Goal: Communication & Community: Answer question/provide support

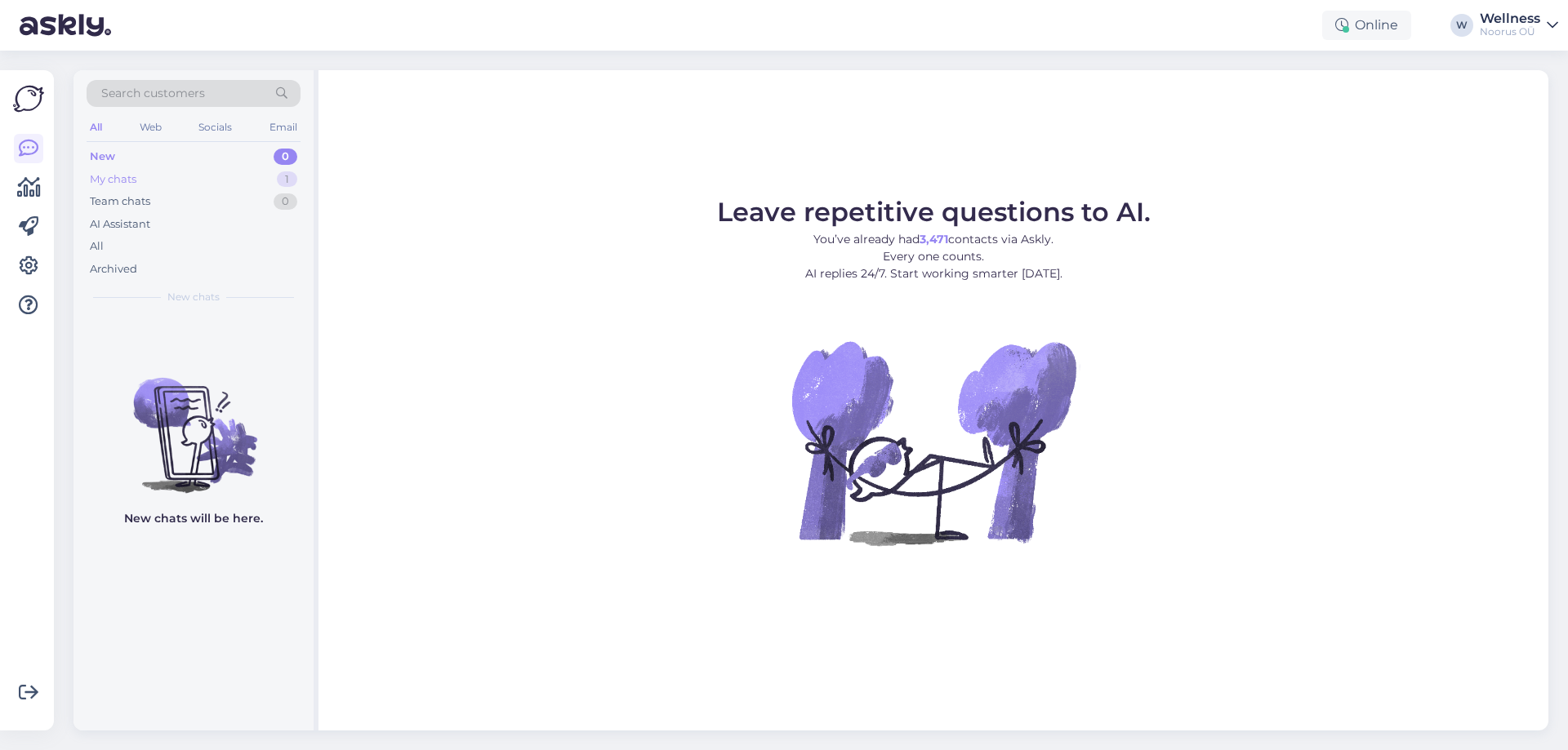
click at [110, 172] on div "My chats" at bounding box center [112, 179] width 46 height 17
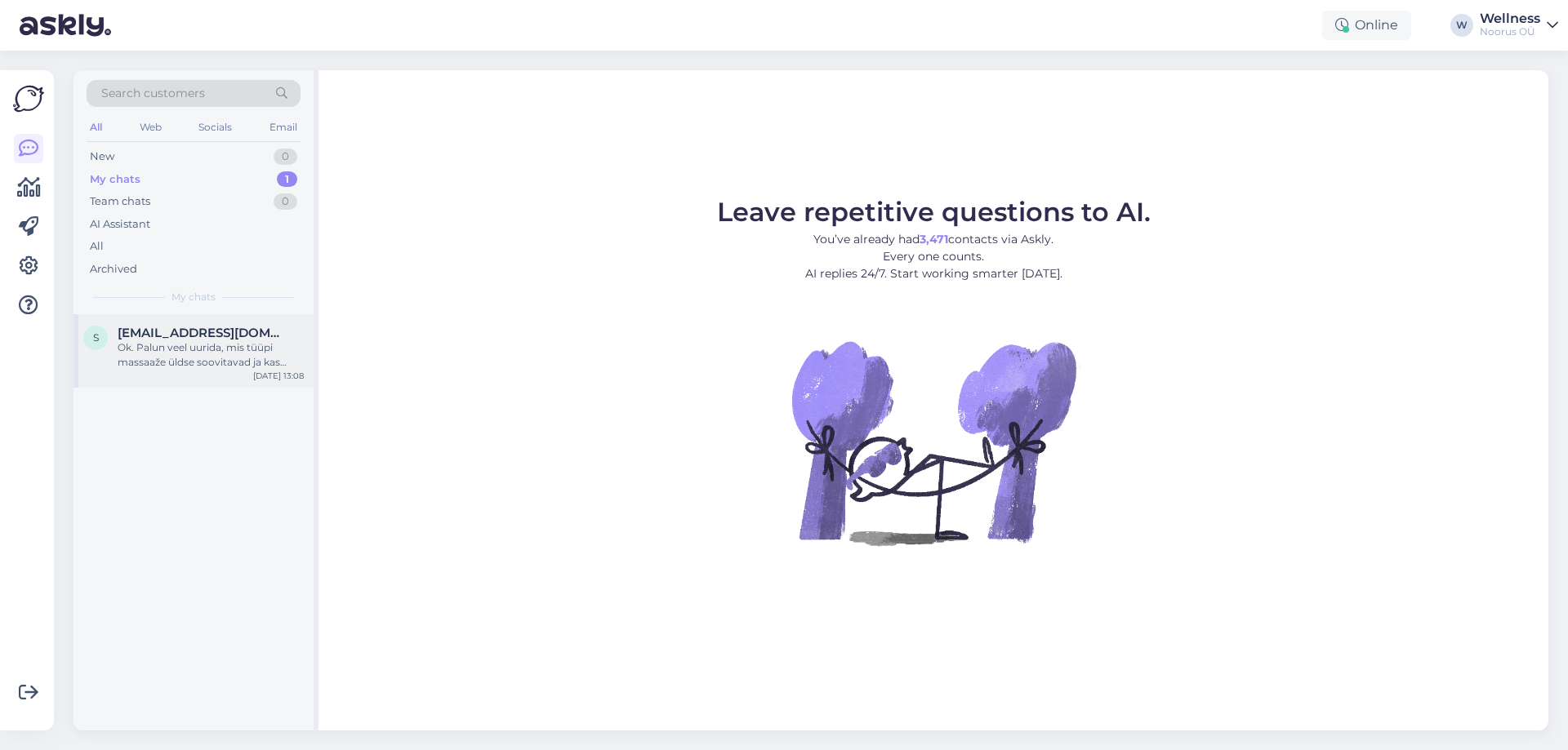
click at [157, 334] on span "[EMAIL_ADDRESS][DOMAIN_NAME]" at bounding box center [203, 332] width 170 height 15
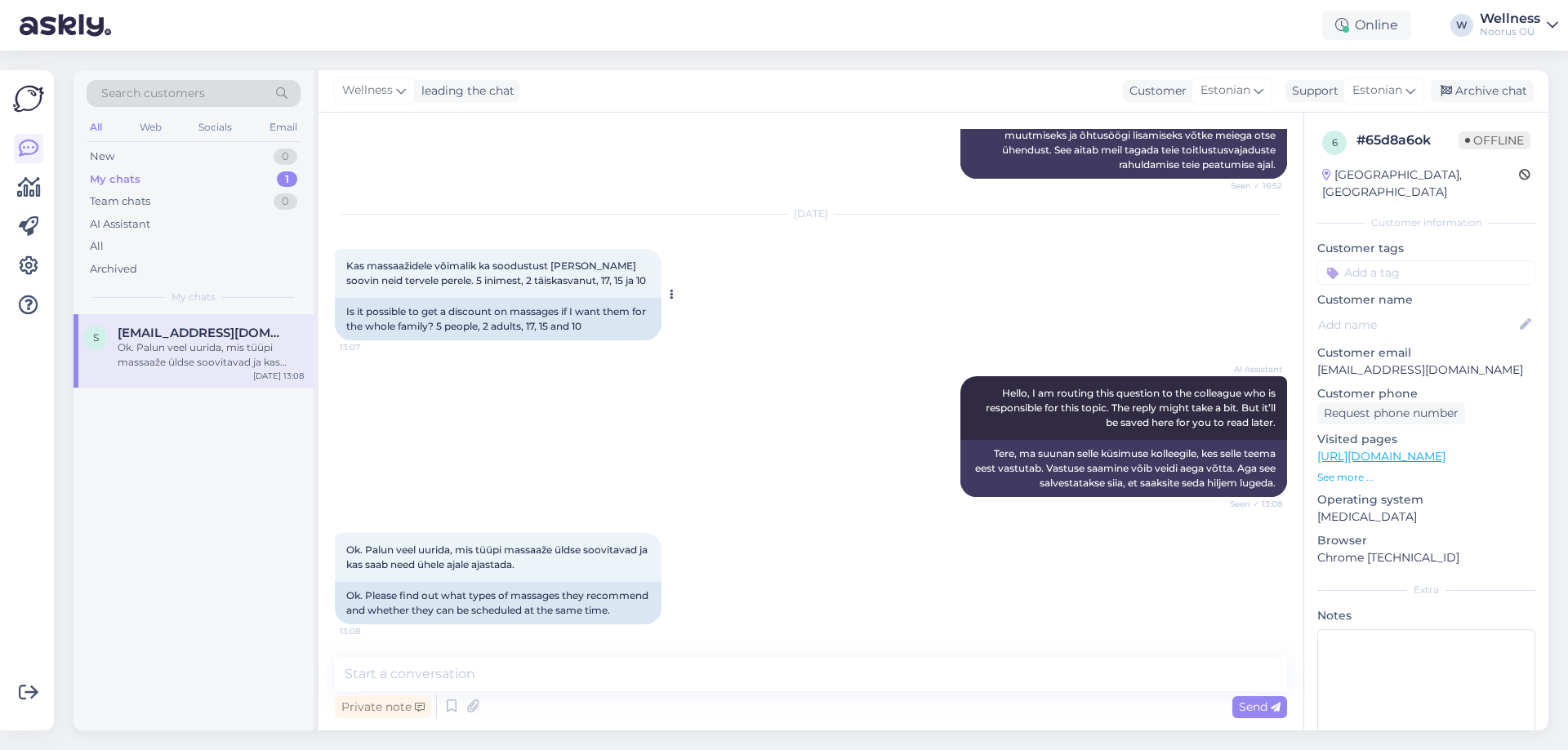
scroll to position [1073, 0]
click at [496, 682] on textarea at bounding box center [811, 674] width 953 height 34
type textarea "[PERSON_NAME]"
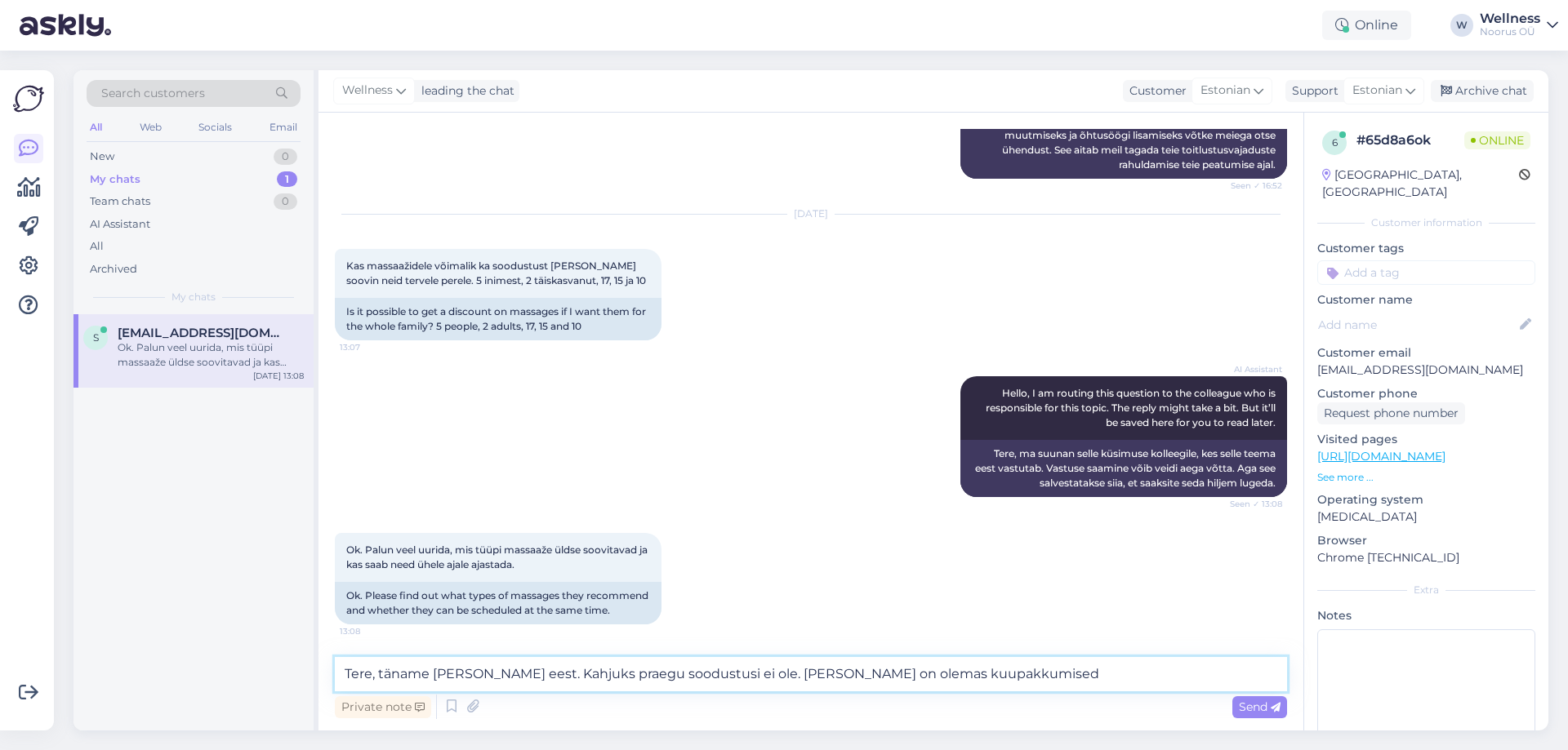
click at [842, 672] on textarea "Tere, täname [PERSON_NAME] eest. Kahjuks praegu soodustusi ei ole. [PERSON_NAME…" at bounding box center [811, 674] width 953 height 34
click at [1037, 682] on textarea "Tere, täname [PERSON_NAME] eest. Kahjuks praegu soodustusi ei ole. [PERSON_NAME…" at bounding box center [811, 674] width 953 height 34
paste textarea "[URL][DOMAIN_NAME]"
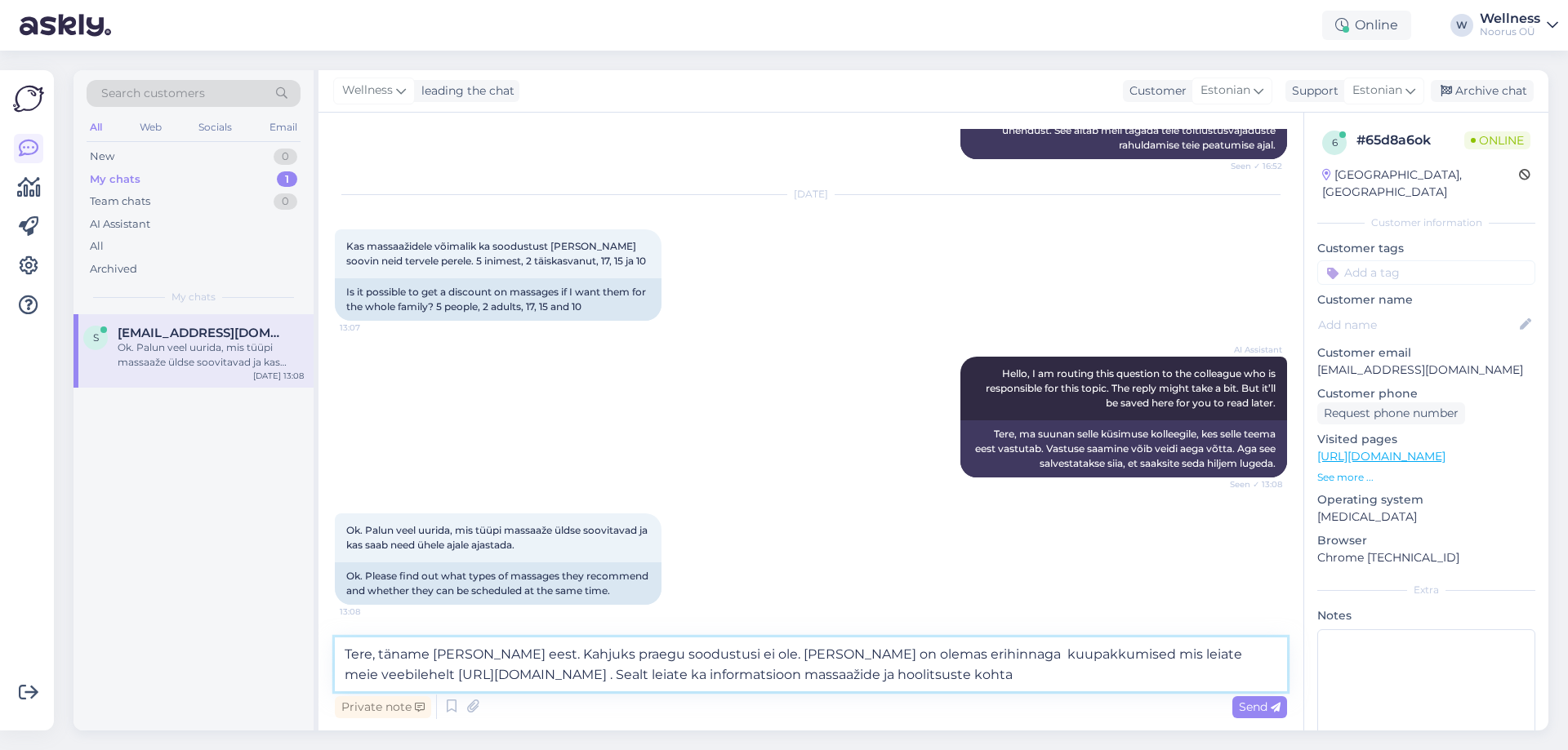
paste textarea "[URL][DOMAIN_NAME]"
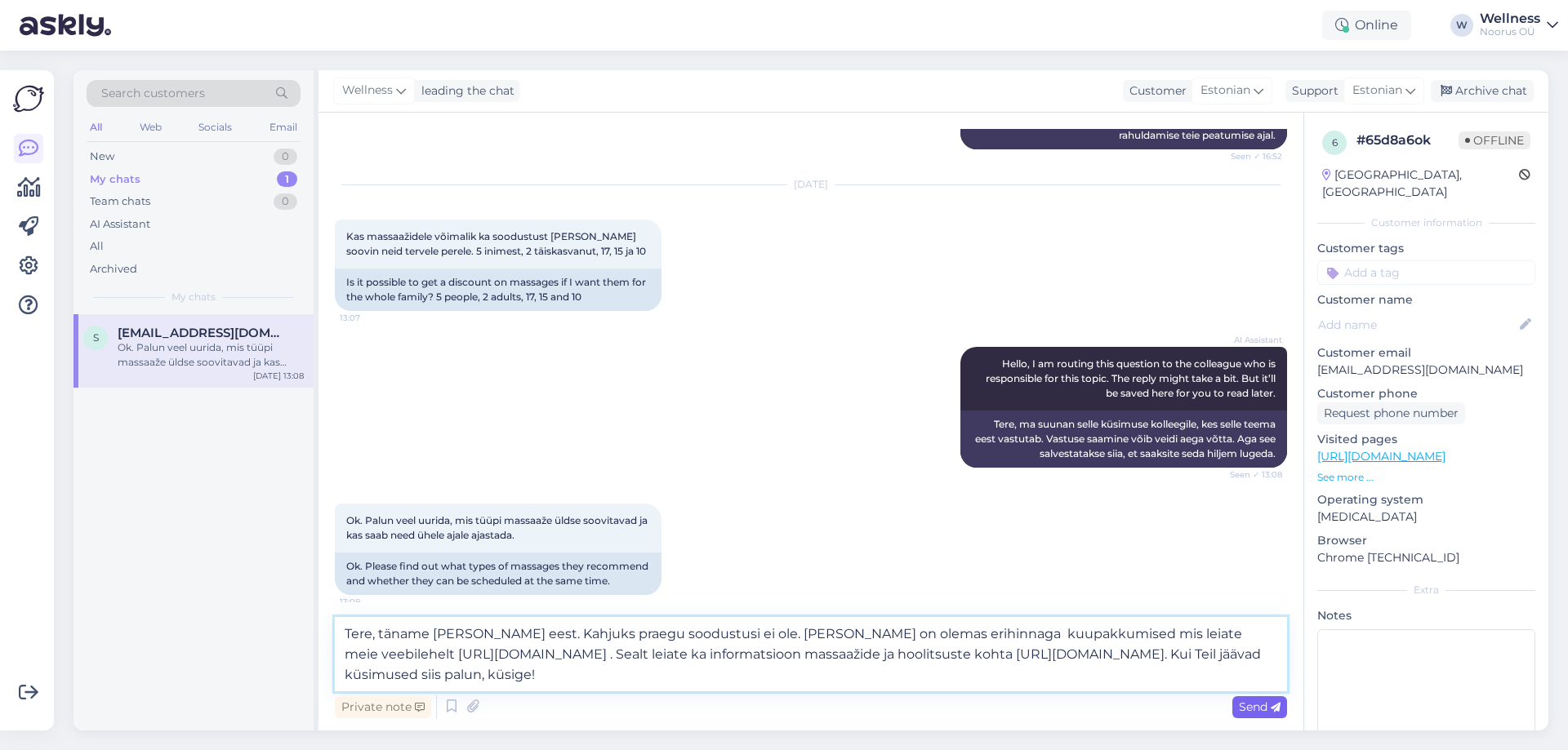
type textarea "Tere, täname [PERSON_NAME] eest. Kahjuks praegu soodustusi ei ole. [PERSON_NAME…"
click at [1257, 711] on span "Send" at bounding box center [1259, 707] width 41 height 15
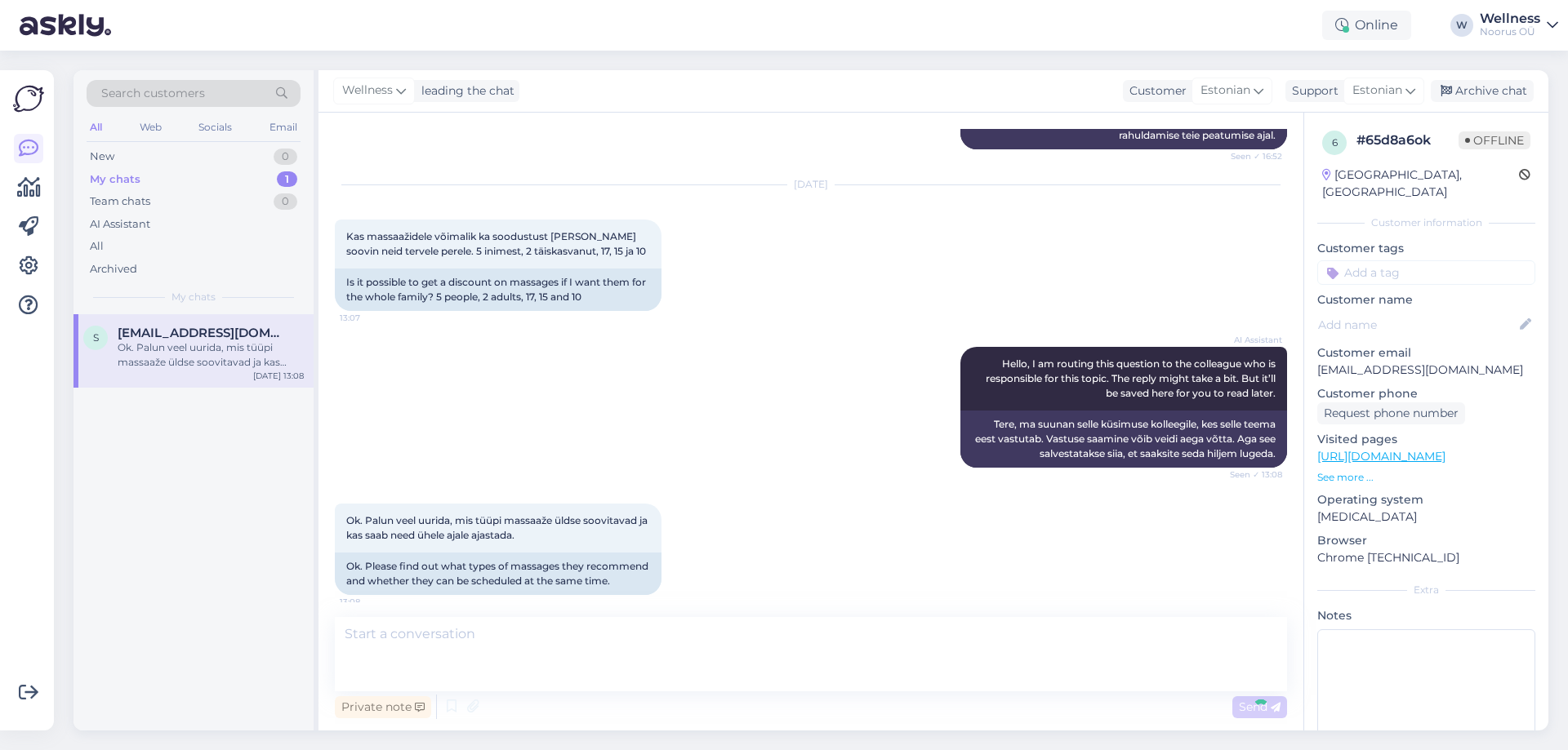
scroll to position [1233, 0]
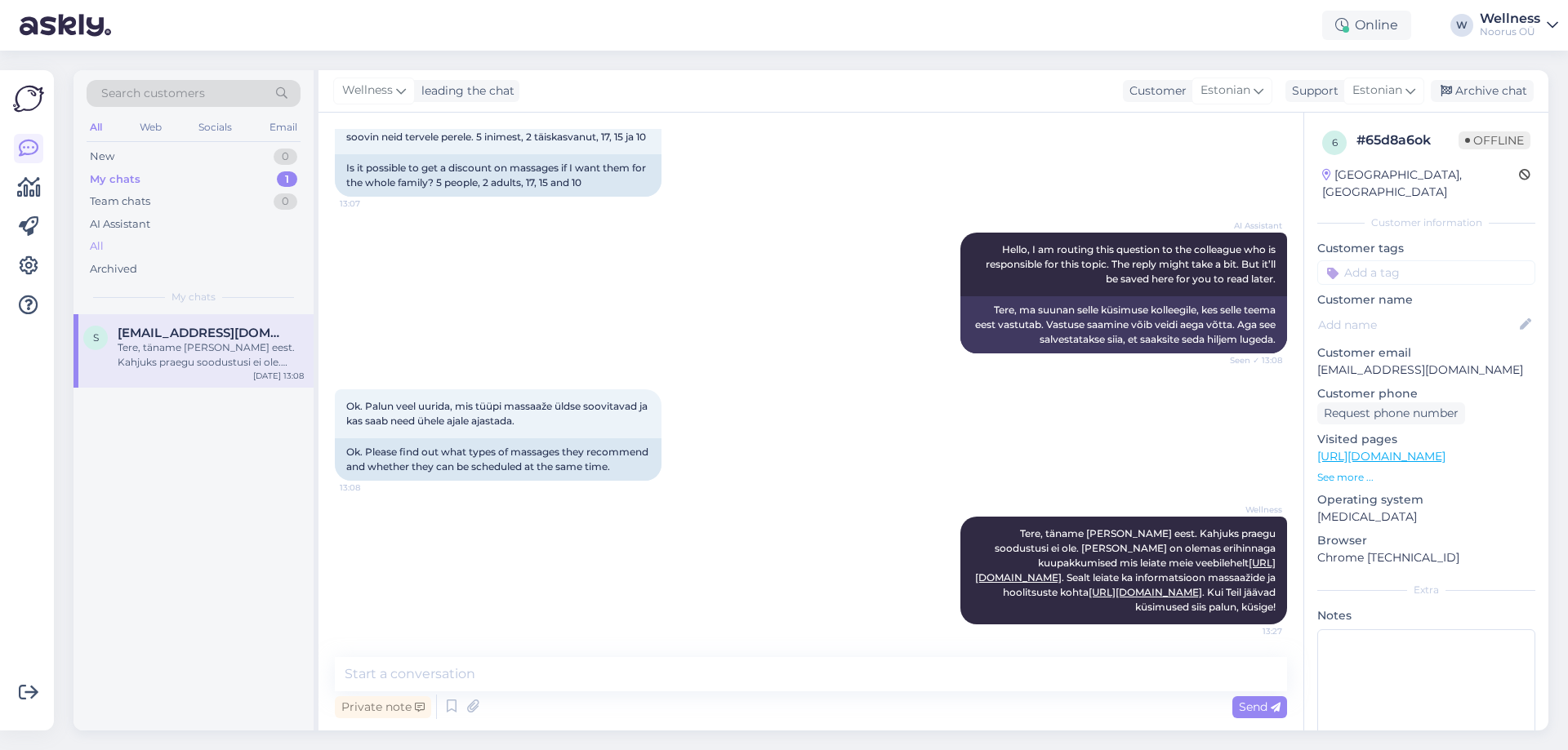
click at [89, 249] on div "All" at bounding box center [194, 246] width 214 height 23
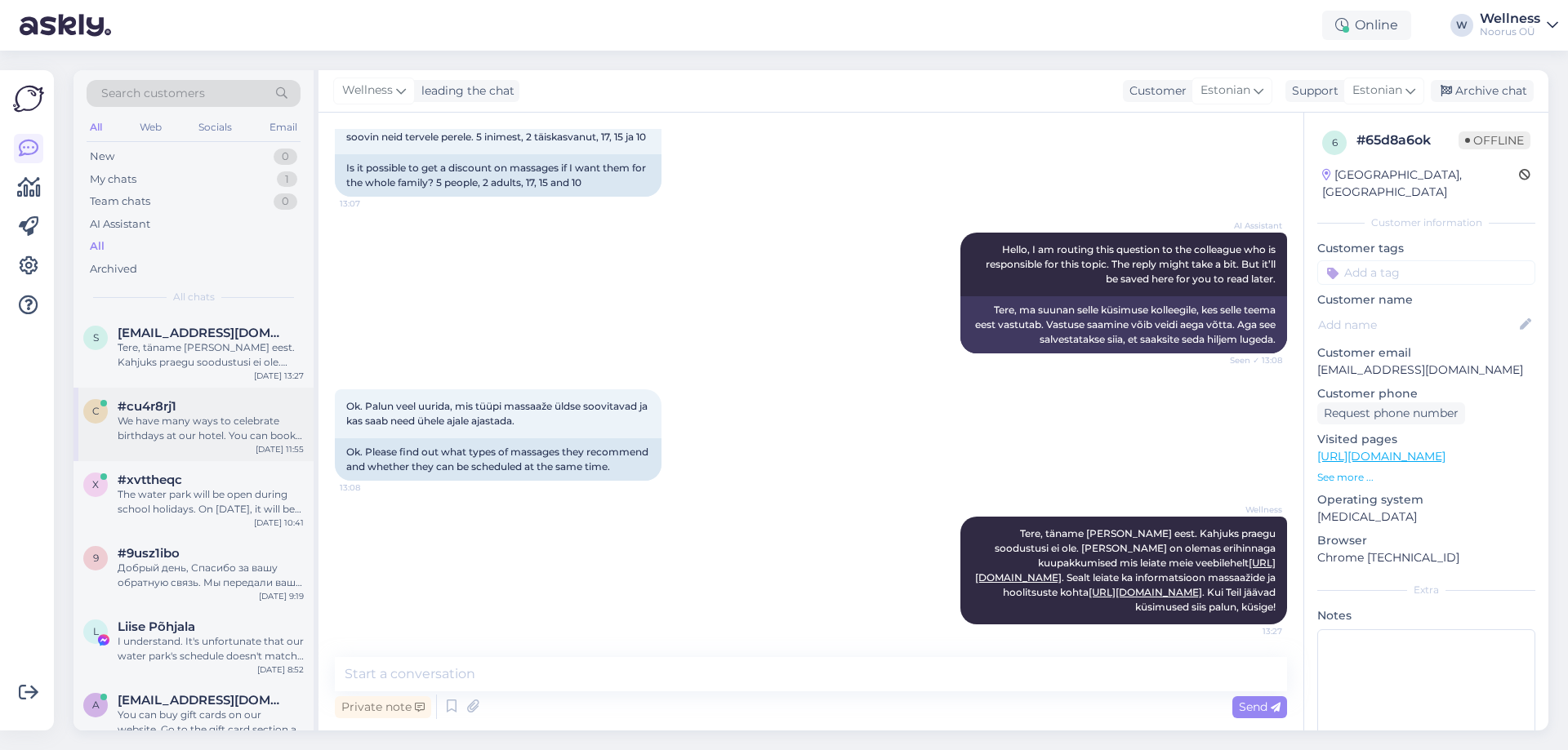
click at [184, 439] on div "We have many ways to celebrate birthdays at our hotel. You can book a two-night…" at bounding box center [210, 429] width 186 height 29
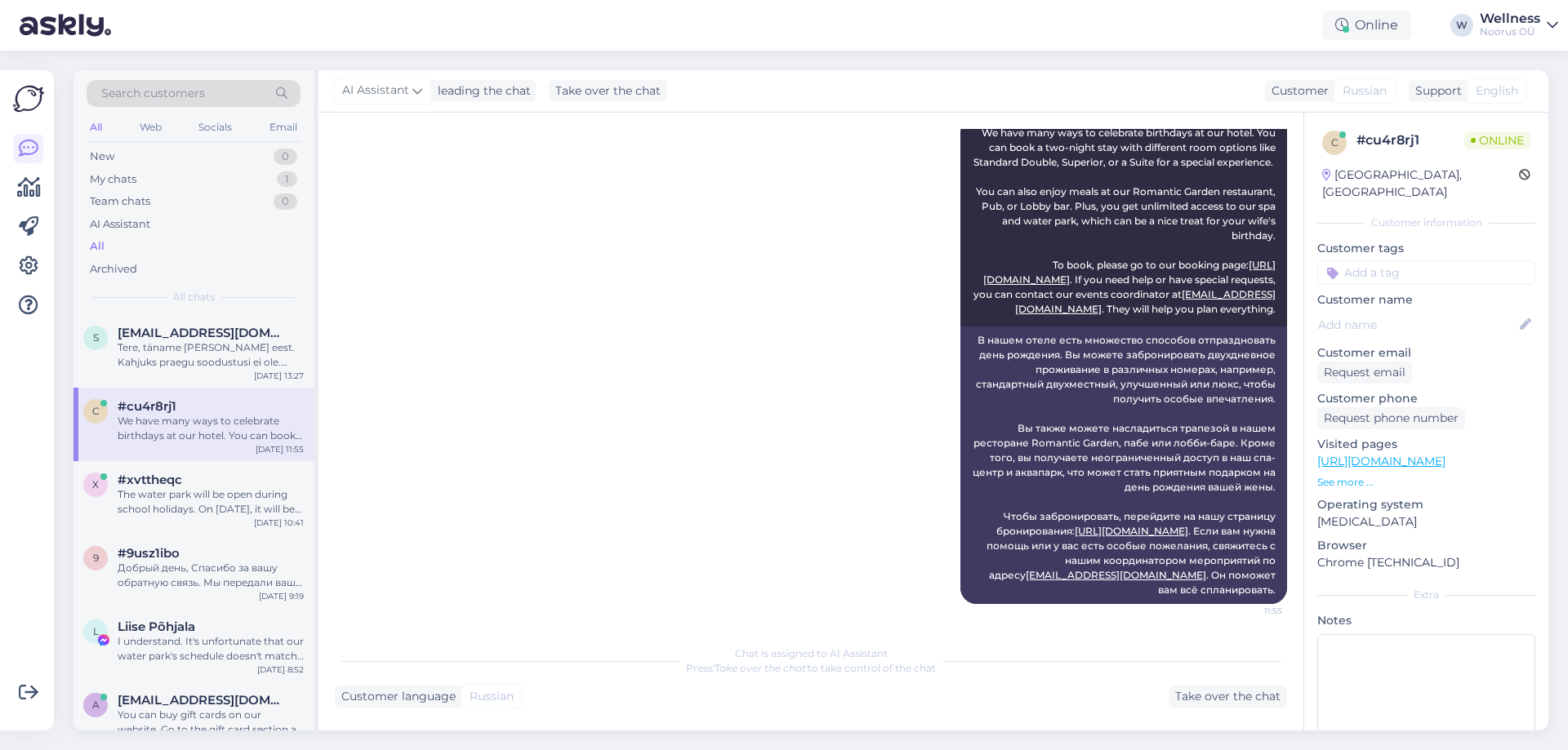
scroll to position [0, 0]
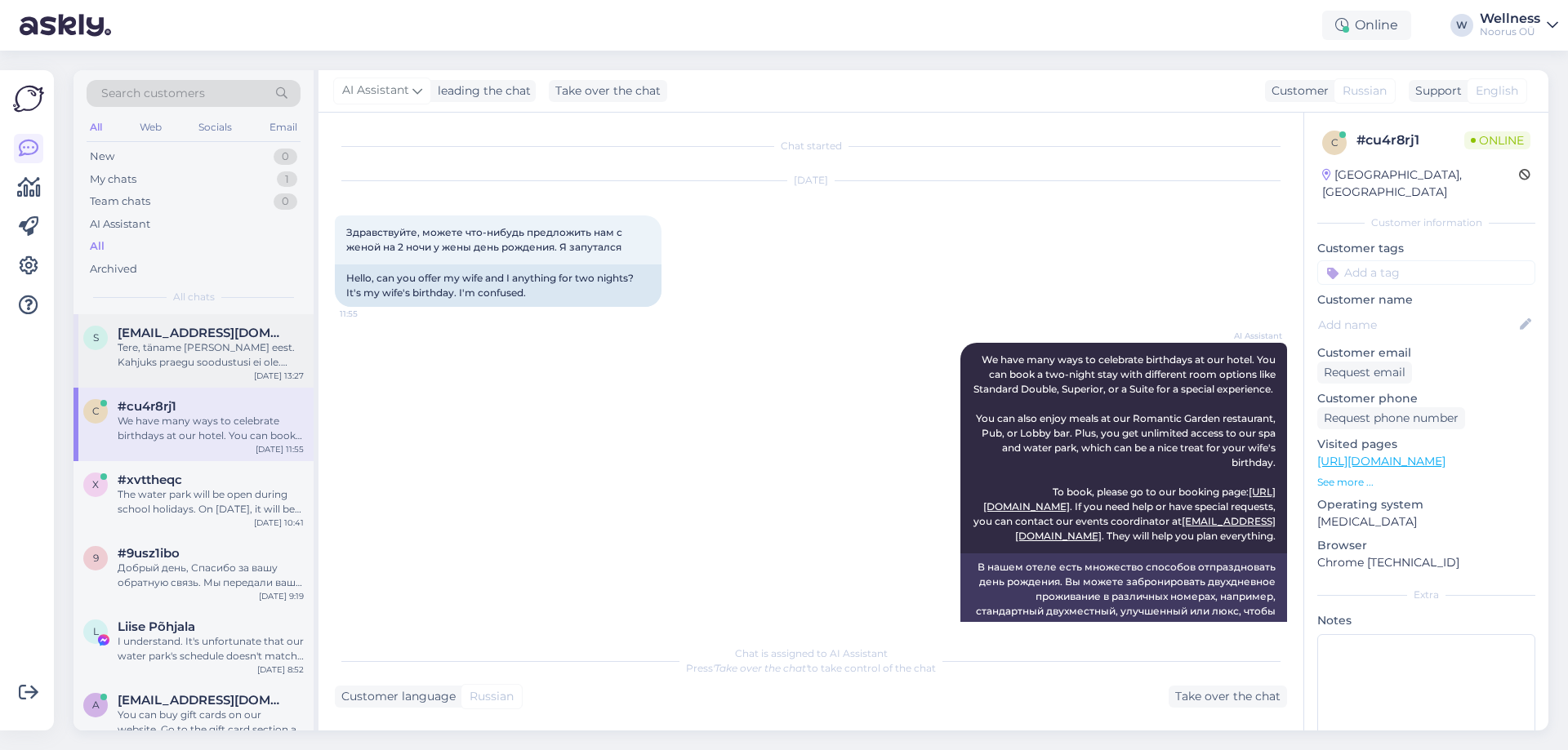
click at [186, 334] on span "[EMAIL_ADDRESS][DOMAIN_NAME]" at bounding box center [203, 332] width 170 height 15
